Goal: Information Seeking & Learning: Learn about a topic

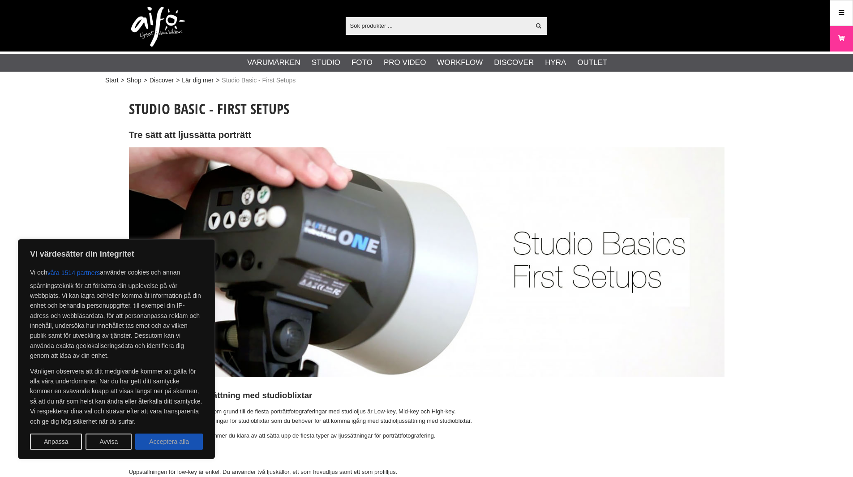
click at [194, 438] on button "Acceptera alla" at bounding box center [169, 441] width 68 height 16
checkbox input "true"
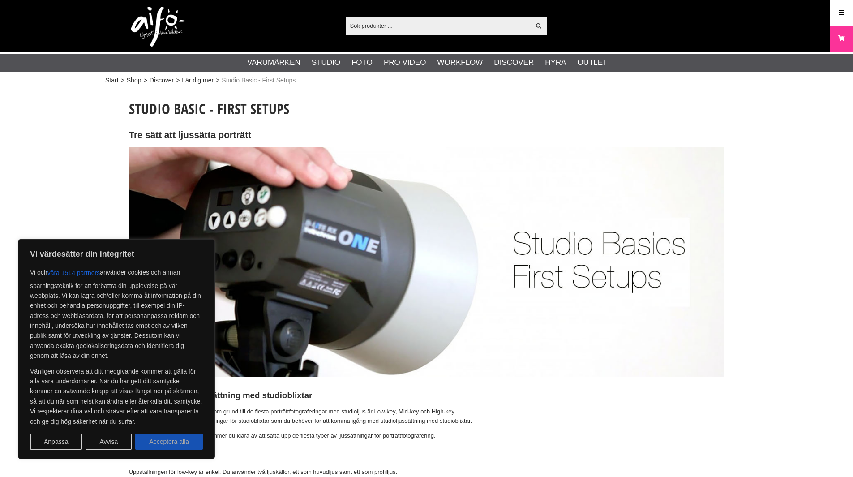
checkbox input "true"
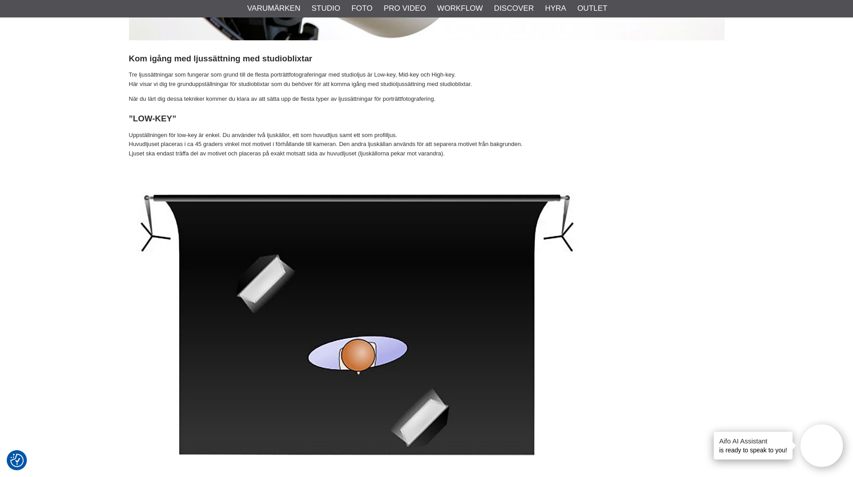
scroll to position [358, 0]
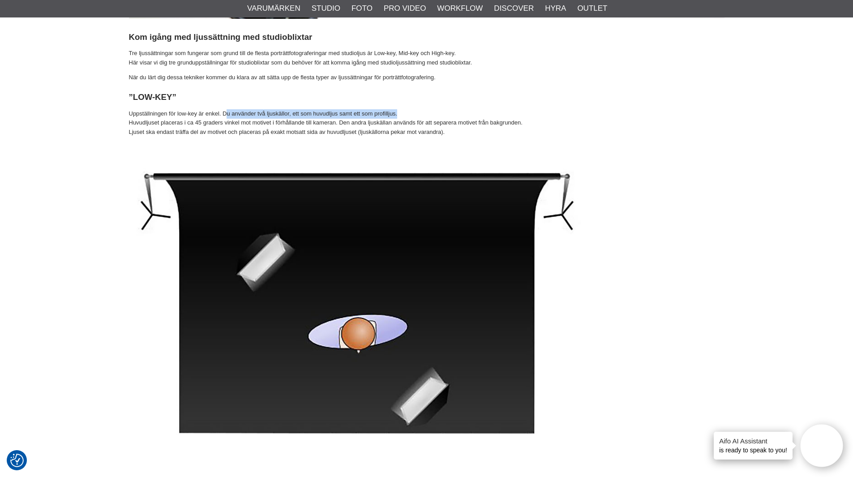
drag, startPoint x: 226, startPoint y: 115, endPoint x: 404, endPoint y: 111, distance: 177.7
click at [404, 111] on p "Uppställningen för low-key är enkel. Du använder två ljuskällor, ett som huvudl…" at bounding box center [426, 123] width 595 height 28
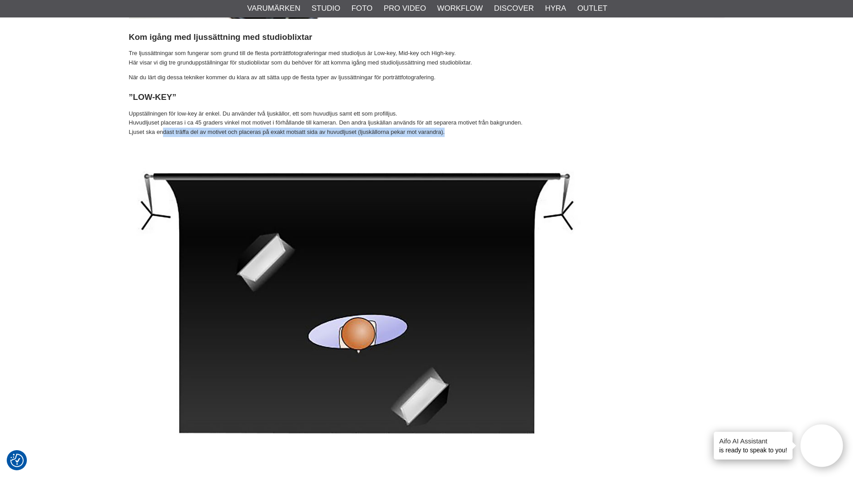
drag, startPoint x: 163, startPoint y: 132, endPoint x: 447, endPoint y: 129, distance: 283.3
click at [447, 129] on p "Uppställningen för low-key är enkel. Du använder två ljuskällor, ett som huvudl…" at bounding box center [426, 123] width 595 height 28
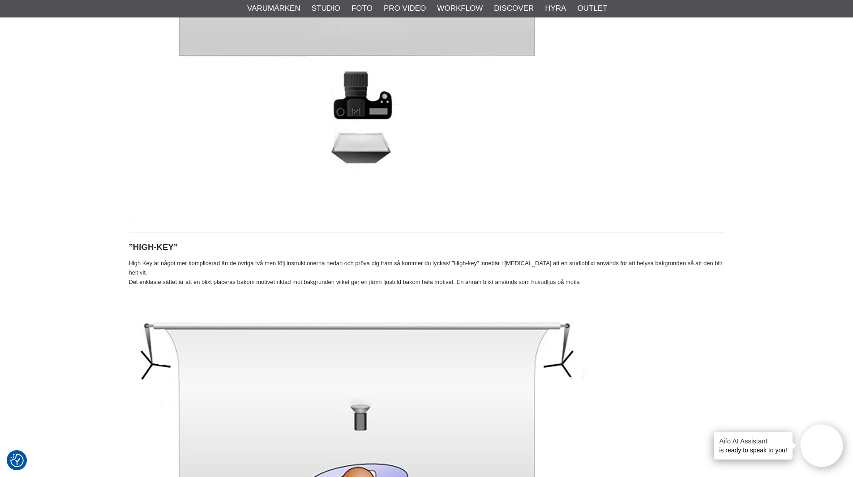
scroll to position [1074, 0]
